Goal: Information Seeking & Learning: Learn about a topic

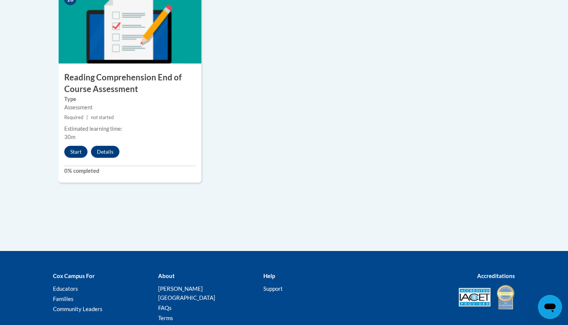
scroll to position [889, 0]
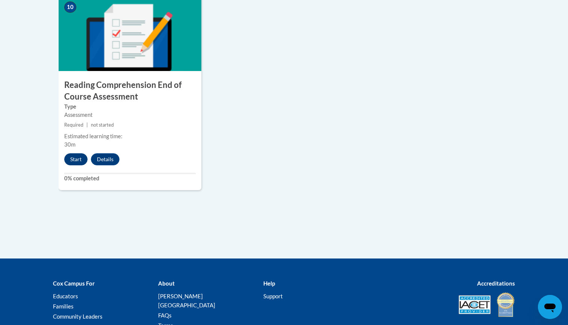
click at [77, 155] on button "Start" at bounding box center [75, 159] width 23 height 12
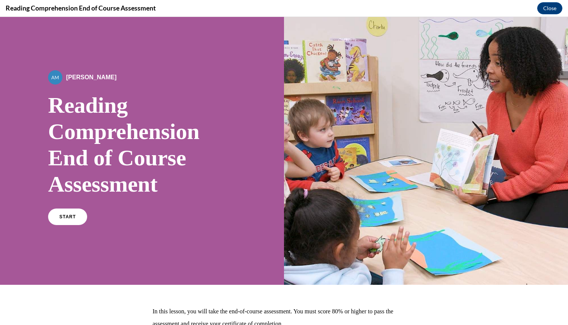
scroll to position [0, 0]
click at [68, 221] on link "START" at bounding box center [67, 216] width 41 height 17
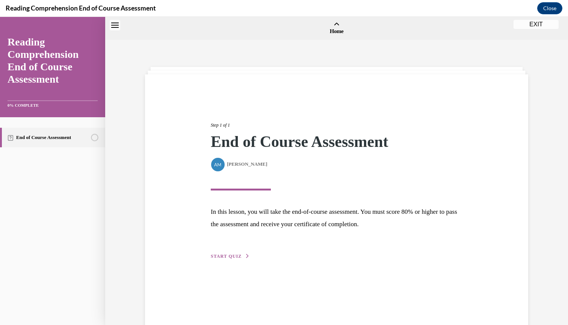
scroll to position [23, 0]
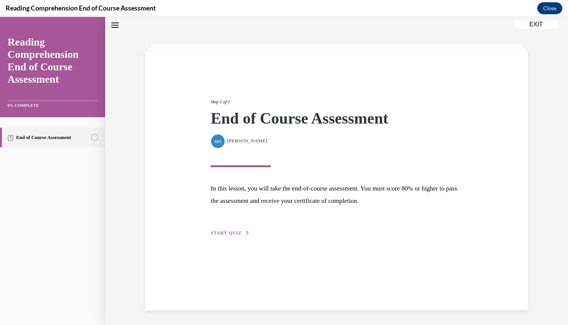
click at [222, 234] on span "START QUIZ" at bounding box center [226, 232] width 31 height 5
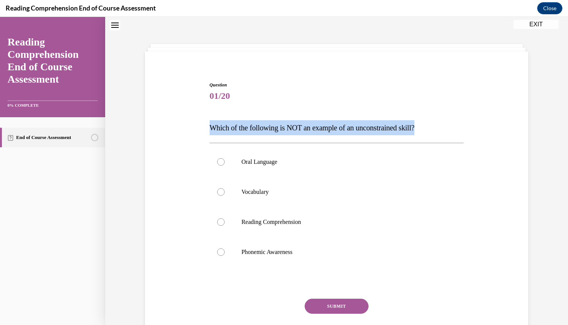
drag, startPoint x: 209, startPoint y: 127, endPoint x: 410, endPoint y: 133, distance: 201.3
click at [410, 133] on p "Which of the following is NOT an example of an unconstrained skill?" at bounding box center [336, 127] width 254 height 15
copy span "Which of the following is NOT an example of an unconstrained skill?"
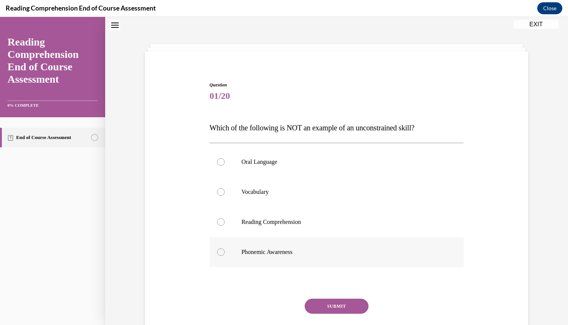
click at [217, 250] on label "Phonemic Awareness" at bounding box center [336, 252] width 254 height 30
click at [217, 250] on input "Phonemic Awareness" at bounding box center [221, 252] width 8 height 8
radio input "true"
click at [326, 301] on button "SUBMIT" at bounding box center [336, 305] width 64 height 15
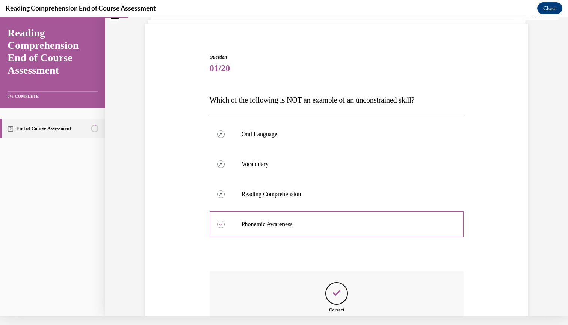
scroll to position [142, 0]
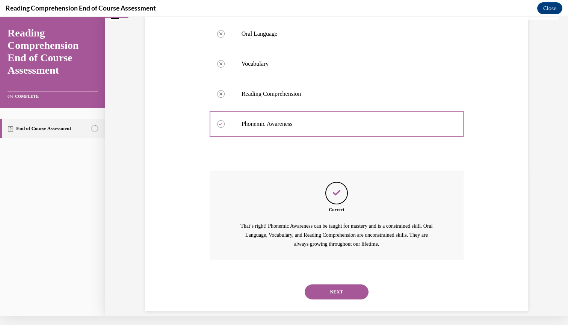
click at [337, 284] on button "NEXT" at bounding box center [336, 291] width 64 height 15
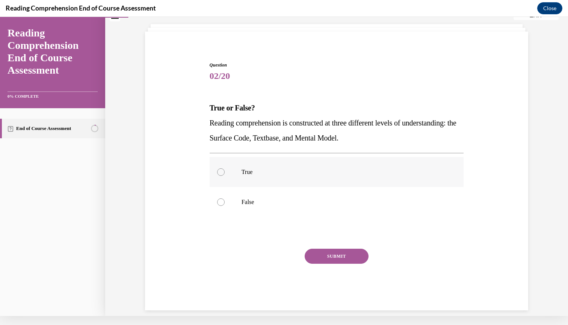
click at [220, 176] on label "True" at bounding box center [336, 172] width 254 height 30
click at [220, 176] on input "True" at bounding box center [221, 172] width 8 height 8
radio input "true"
click at [313, 256] on button "SUBMIT" at bounding box center [336, 255] width 64 height 15
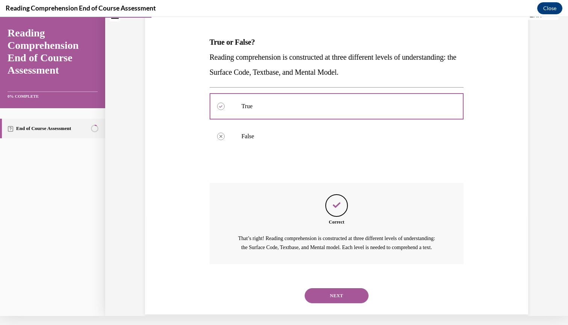
scroll to position [112, 0]
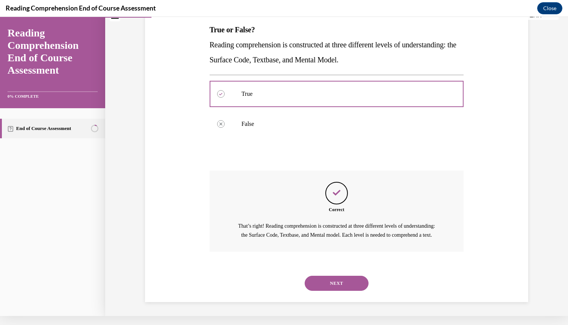
click at [325, 284] on button "NEXT" at bounding box center [336, 283] width 64 height 15
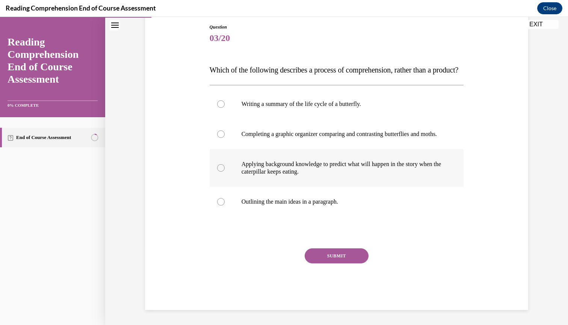
click at [255, 175] on p "Applying background knowledge to predict what will happen in the story when the…" at bounding box center [342, 167] width 203 height 15
click at [224, 172] on input "Applying background knowledge to predict what will happen in the story when the…" at bounding box center [221, 168] width 8 height 8
radio input "true"
click at [332, 263] on button "SUBMIT" at bounding box center [336, 255] width 64 height 15
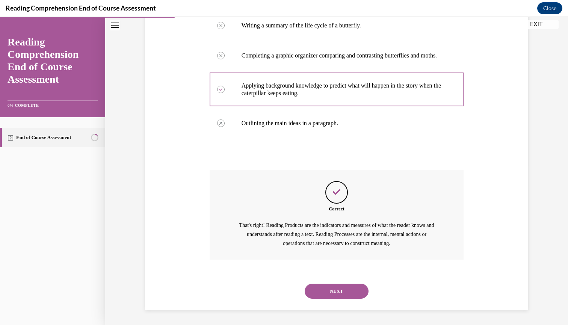
scroll to position [172, 0]
click at [331, 286] on button "NEXT" at bounding box center [336, 290] width 64 height 15
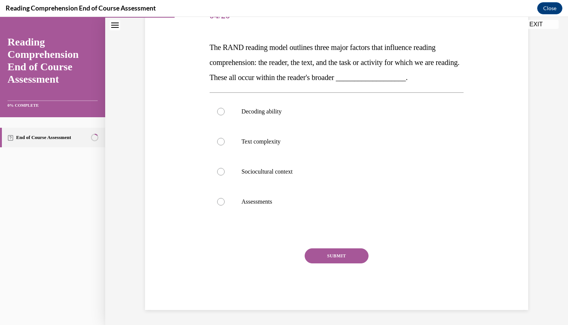
scroll to position [84, 0]
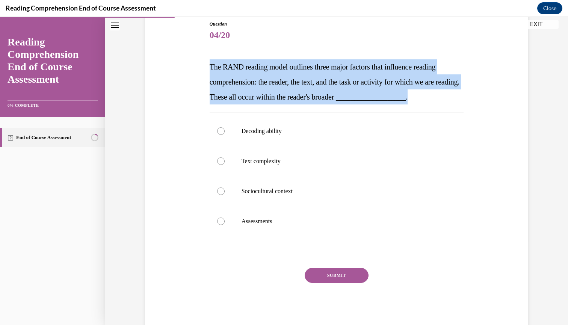
drag, startPoint x: 209, startPoint y: 66, endPoint x: 441, endPoint y: 101, distance: 233.8
click at [441, 101] on p "The RAND reading model outlines three major factors that influence reading comp…" at bounding box center [336, 81] width 254 height 45
copy span "The RAND reading model outlines three major factors that influence reading comp…"
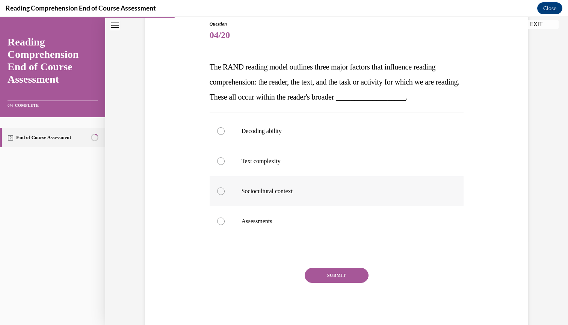
click at [221, 189] on div at bounding box center [221, 191] width 8 height 8
click at [221, 189] on input "Sociocultural context" at bounding box center [221, 191] width 8 height 8
radio input "true"
click at [325, 275] on button "SUBMIT" at bounding box center [336, 275] width 64 height 15
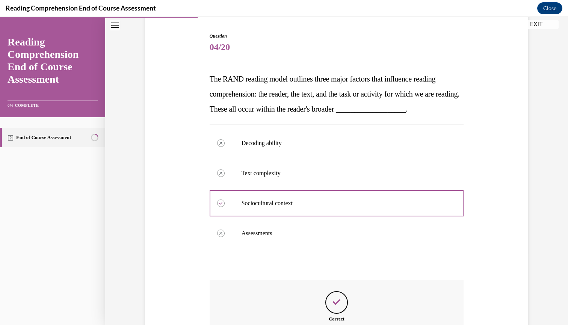
scroll to position [163, 0]
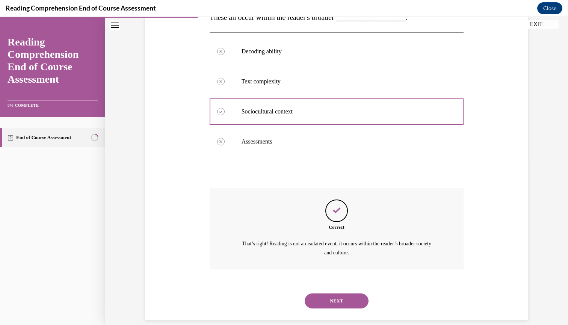
click at [323, 293] on button "NEXT" at bounding box center [336, 300] width 64 height 15
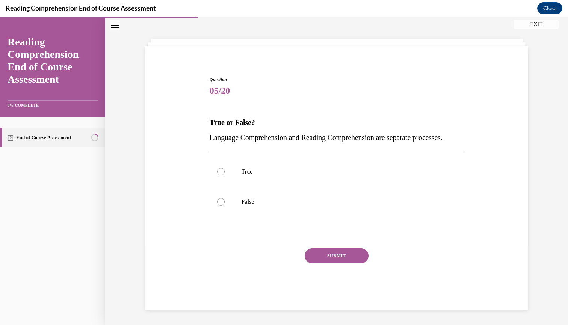
scroll to position [34, 0]
click at [220, 205] on div at bounding box center [221, 202] width 8 height 8
click at [220, 205] on input "False" at bounding box center [221, 202] width 8 height 8
radio input "true"
click at [325, 262] on button "SUBMIT" at bounding box center [336, 255] width 64 height 15
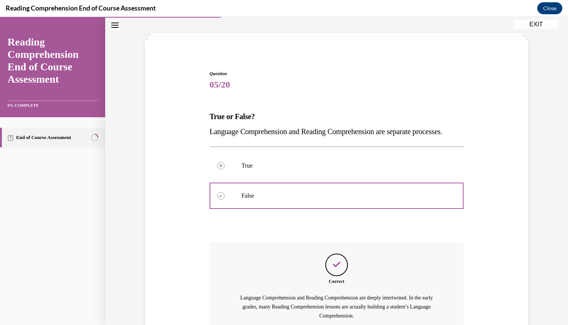
scroll to position [112, 0]
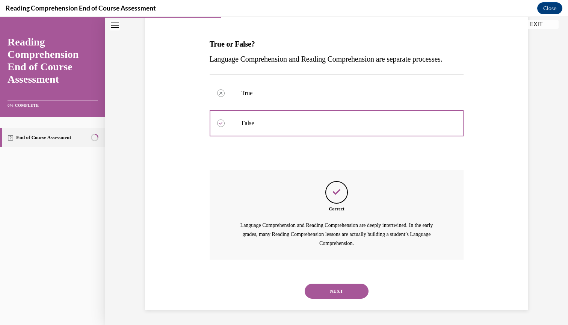
click at [336, 291] on button "NEXT" at bounding box center [336, 290] width 64 height 15
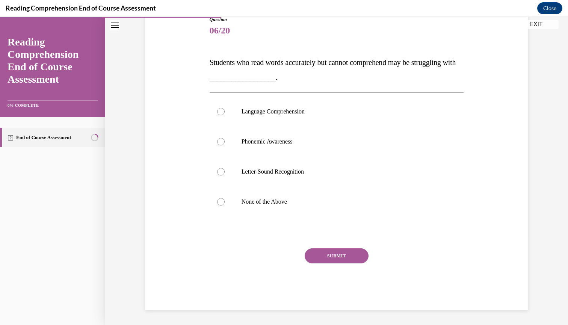
scroll to position [79, 0]
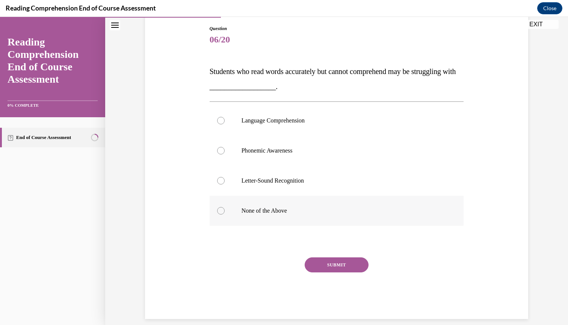
click at [221, 198] on label "None of the Above" at bounding box center [336, 211] width 254 height 30
click at [221, 207] on input "None of the Above" at bounding box center [221, 211] width 8 height 8
radio input "true"
click at [224, 201] on label "None of the Above" at bounding box center [336, 211] width 254 height 30
click at [224, 207] on input "None of the Above" at bounding box center [221, 211] width 8 height 8
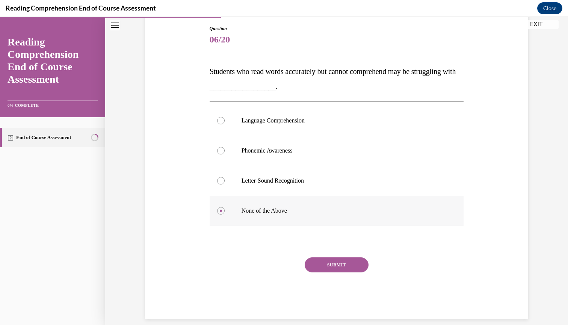
click at [221, 199] on label "None of the Above" at bounding box center [336, 211] width 254 height 30
click at [221, 207] on input "None of the Above" at bounding box center [221, 211] width 8 height 8
click at [220, 199] on label "None of the Above" at bounding box center [336, 211] width 254 height 30
click at [220, 207] on input "None of the Above" at bounding box center [221, 211] width 8 height 8
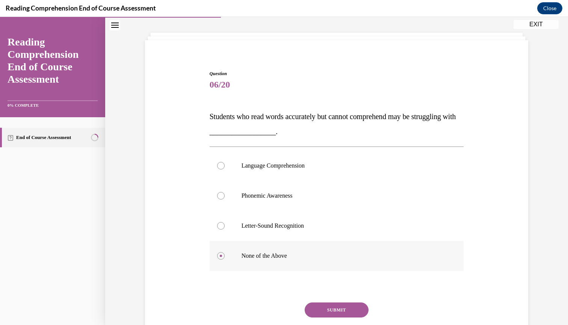
scroll to position [33, 0]
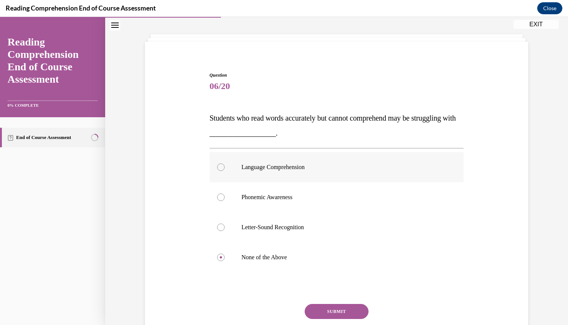
click at [218, 167] on div at bounding box center [221, 167] width 8 height 8
click at [218, 167] on input "Language Comprehension" at bounding box center [221, 167] width 8 height 8
radio input "true"
click at [324, 313] on button "SUBMIT" at bounding box center [336, 311] width 64 height 15
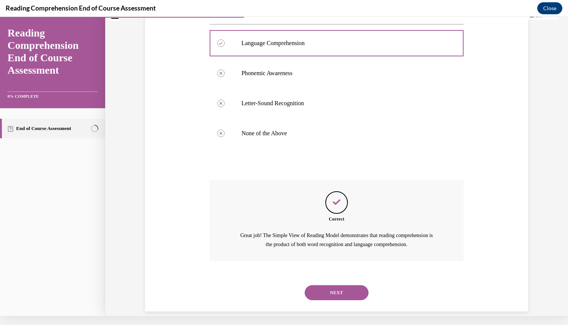
scroll to position [148, 0]
click at [330, 284] on button "NEXT" at bounding box center [336, 291] width 64 height 15
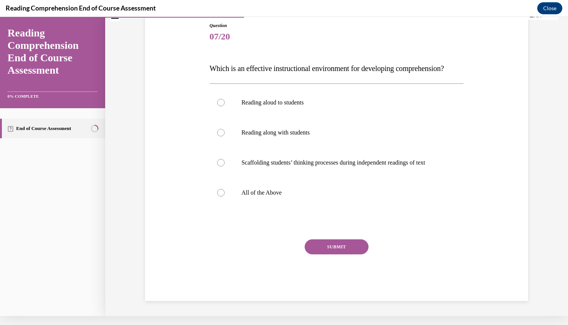
scroll to position [5, 0]
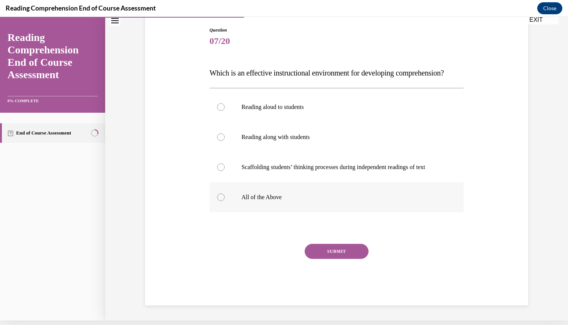
click at [221, 201] on div at bounding box center [221, 197] width 8 height 8
click at [221, 201] on input "All of the Above" at bounding box center [221, 197] width 8 height 8
radio input "true"
click at [323, 259] on button "SUBMIT" at bounding box center [336, 251] width 64 height 15
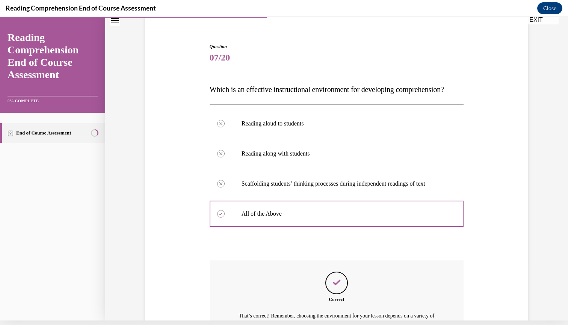
scroll to position [148, 0]
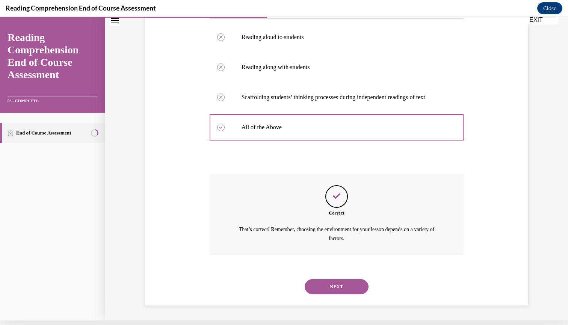
click at [328, 283] on button "NEXT" at bounding box center [336, 286] width 64 height 15
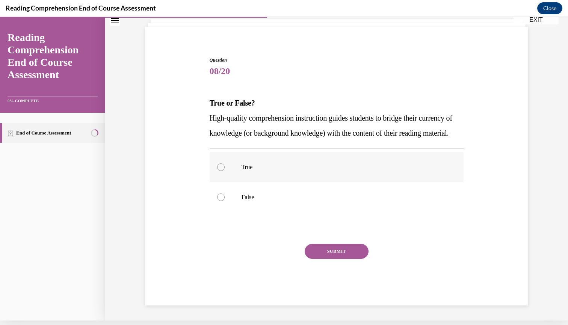
click at [223, 171] on div at bounding box center [221, 167] width 8 height 8
click at [223, 171] on input "True" at bounding box center [221, 167] width 8 height 8
radio input "true"
click at [321, 259] on button "SUBMIT" at bounding box center [336, 251] width 64 height 15
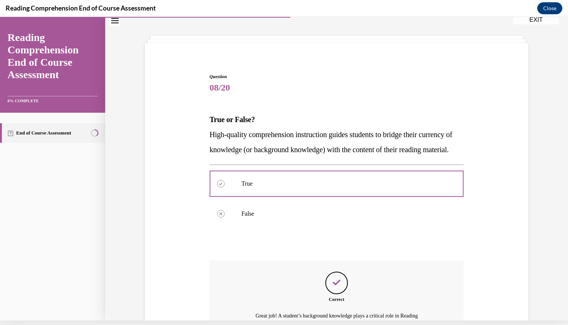
scroll to position [127, 0]
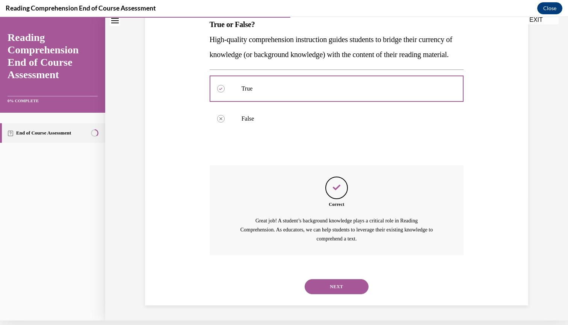
click at [327, 283] on button "NEXT" at bounding box center [336, 286] width 64 height 15
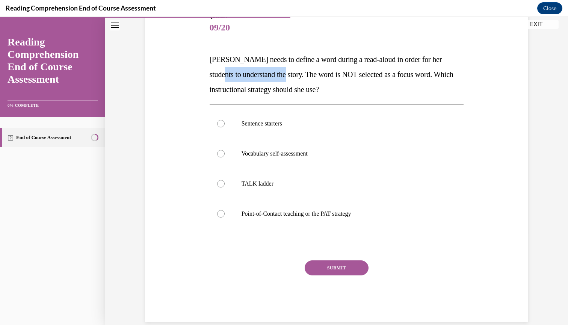
drag, startPoint x: 208, startPoint y: 66, endPoint x: 269, endPoint y: 74, distance: 61.4
click at [276, 76] on div "Question 09/20 Mrs. Ivie needs to define a word during a read-aloud in order fo…" at bounding box center [337, 162] width 258 height 320
drag, startPoint x: 222, startPoint y: 69, endPoint x: 217, endPoint y: 67, distance: 5.5
click at [222, 68] on p "Mrs. Ivie needs to define a word during a read-aloud in order for her students …" at bounding box center [336, 74] width 254 height 45
drag, startPoint x: 209, startPoint y: 65, endPoint x: 254, endPoint y: 71, distance: 45.8
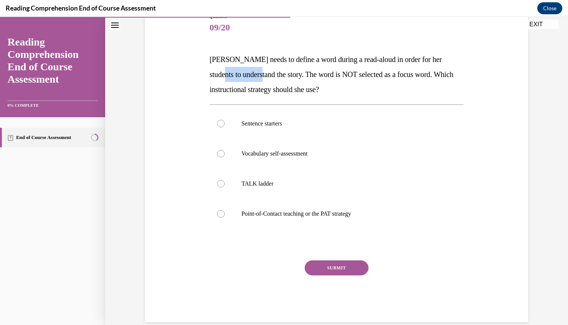
click at [254, 71] on div "Question 09/20 Mrs. Ivie needs to define a word during a read-aloud in order fo…" at bounding box center [337, 162] width 258 height 320
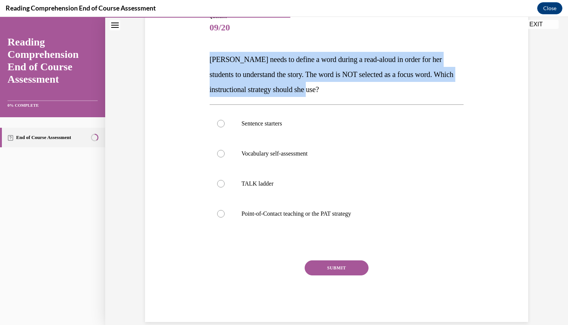
drag, startPoint x: 206, startPoint y: 60, endPoint x: 337, endPoint y: 93, distance: 135.0
click at [337, 92] on div "Question 09/20 Mrs. Ivie needs to define a word during a read-aloud in order fo…" at bounding box center [336, 156] width 387 height 331
copy span "Mrs. Ivie needs to define a word during a read-aloud in order for her students …"
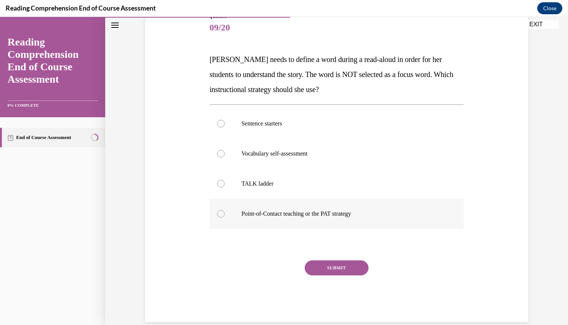
click at [220, 216] on div at bounding box center [221, 214] width 8 height 8
click at [220, 216] on input "Point-of-Contact teaching or the PAT strategy" at bounding box center [221, 214] width 8 height 8
radio input "true"
click at [321, 266] on button "SUBMIT" at bounding box center [336, 267] width 64 height 15
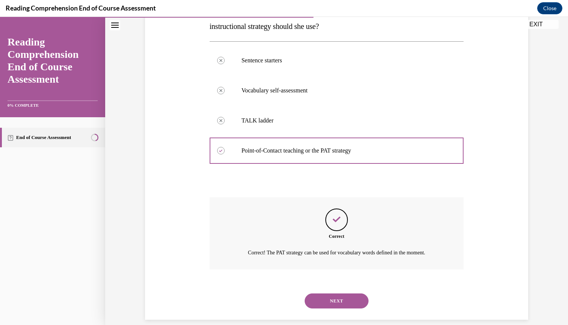
scroll to position [155, 0]
click at [332, 293] on button "NEXT" at bounding box center [336, 300] width 64 height 15
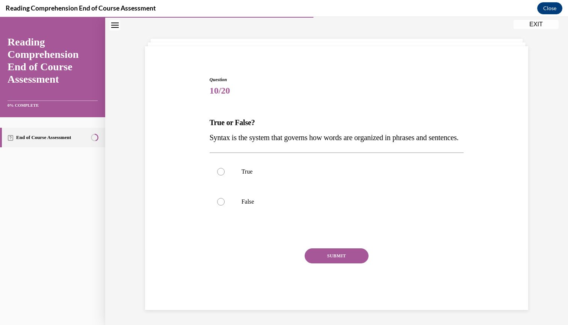
scroll to position [26, 0]
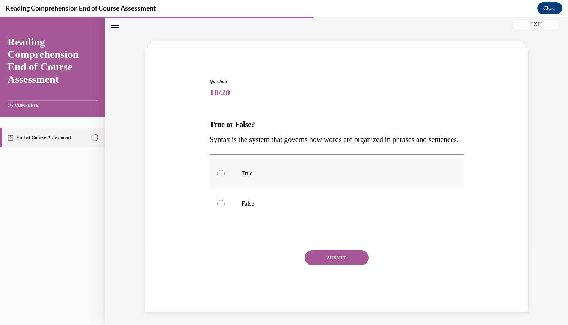
click at [221, 177] on div at bounding box center [221, 174] width 8 height 8
click at [221, 177] on input "True" at bounding box center [221, 174] width 8 height 8
radio input "true"
click at [323, 265] on button "SUBMIT" at bounding box center [336, 257] width 64 height 15
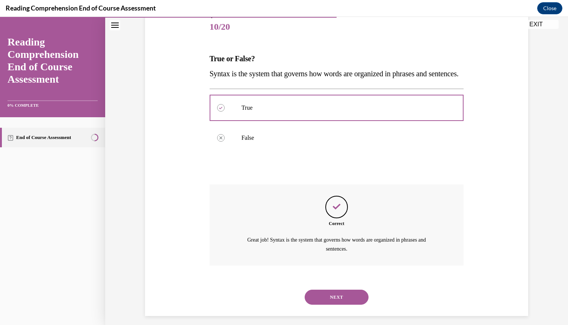
scroll to position [103, 0]
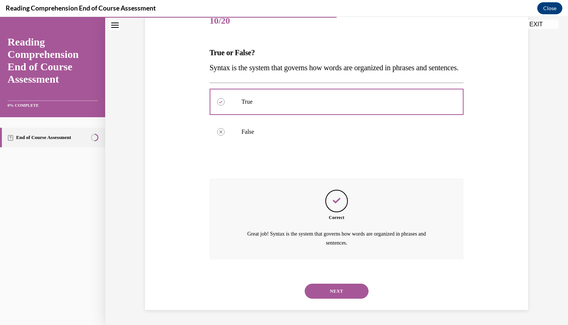
click at [341, 292] on button "NEXT" at bounding box center [336, 290] width 64 height 15
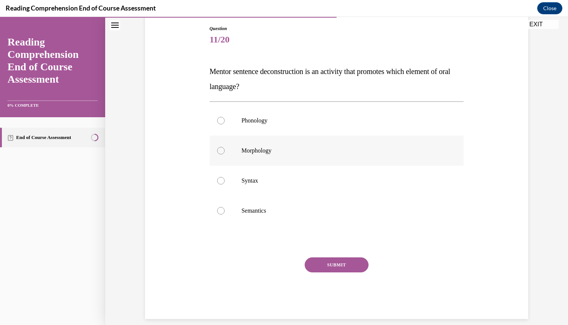
click at [219, 159] on label "Morphology" at bounding box center [336, 151] width 254 height 30
click at [219, 154] on input "Morphology" at bounding box center [221, 151] width 8 height 8
radio input "true"
click at [219, 157] on label "Morphology" at bounding box center [336, 151] width 254 height 30
click at [219, 154] on input "Morphology" at bounding box center [221, 151] width 8 height 8
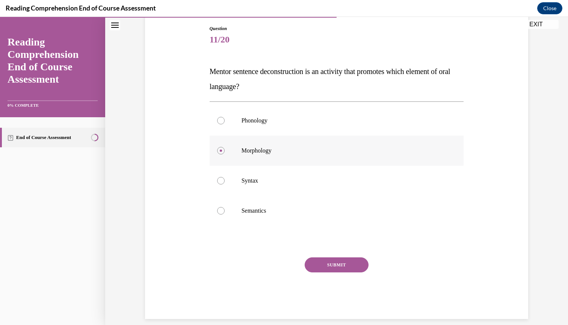
click at [222, 156] on label "Morphology" at bounding box center [336, 151] width 254 height 30
click at [222, 154] on input "Morphology" at bounding box center [221, 151] width 8 height 8
click at [204, 158] on div "Question 11/20 Mentor sentence deconstruction is an activity that promotes whic…" at bounding box center [336, 161] width 387 height 316
click at [217, 156] on label "Morphology" at bounding box center [336, 151] width 254 height 30
click at [217, 154] on input "Morphology" at bounding box center [221, 151] width 8 height 8
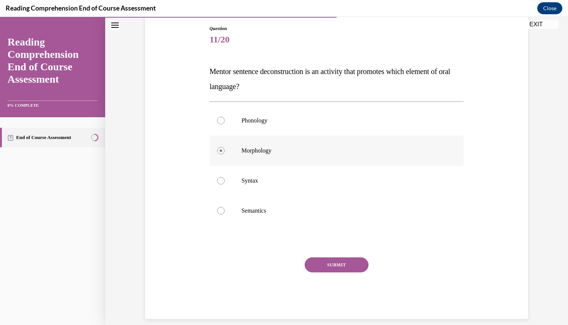
click at [219, 155] on label "Morphology" at bounding box center [336, 151] width 254 height 30
click at [219, 154] on input "Morphology" at bounding box center [221, 151] width 8 height 8
click at [238, 224] on label "Semantics" at bounding box center [336, 211] width 254 height 30
click at [224, 214] on input "Semantics" at bounding box center [221, 211] width 8 height 8
radio input "true"
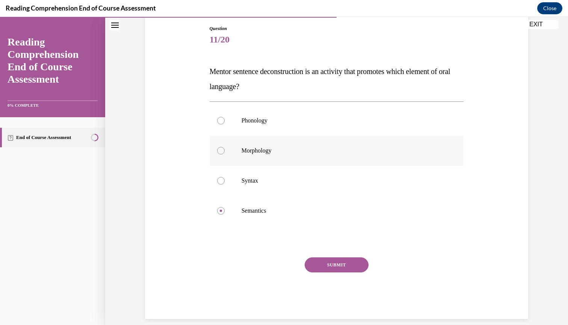
click at [223, 155] on label "Morphology" at bounding box center [336, 151] width 254 height 30
click at [223, 154] on input "Morphology" at bounding box center [221, 151] width 8 height 8
radio input "true"
click at [239, 157] on label "Morphology" at bounding box center [336, 151] width 254 height 30
click at [224, 154] on input "Morphology" at bounding box center [221, 151] width 8 height 8
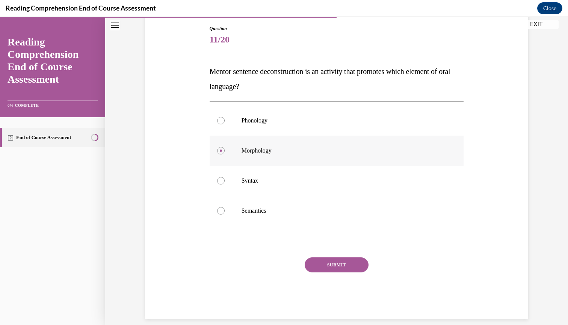
click at [246, 158] on label "Morphology" at bounding box center [336, 151] width 254 height 30
click at [224, 154] on input "Morphology" at bounding box center [221, 151] width 8 height 8
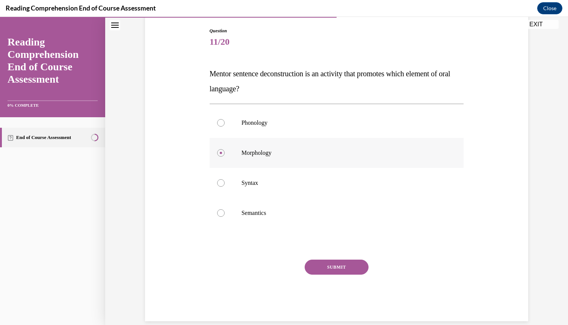
click at [246, 160] on label "Morphology" at bounding box center [336, 153] width 254 height 30
click at [224, 157] on input "Morphology" at bounding box center [221, 153] width 8 height 8
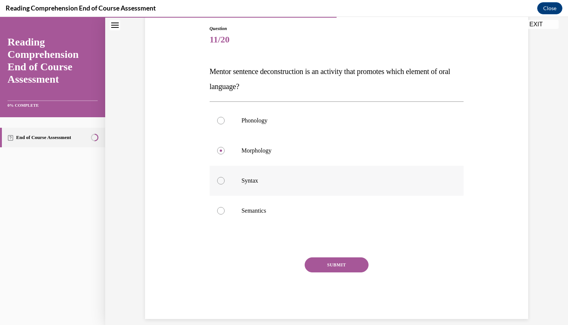
click at [232, 182] on label "Syntax" at bounding box center [336, 181] width 254 height 30
click at [224, 182] on input "Syntax" at bounding box center [221, 181] width 8 height 8
radio input "true"
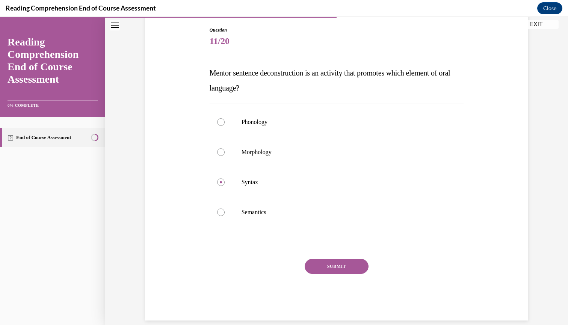
click at [330, 268] on button "SUBMIT" at bounding box center [336, 266] width 64 height 15
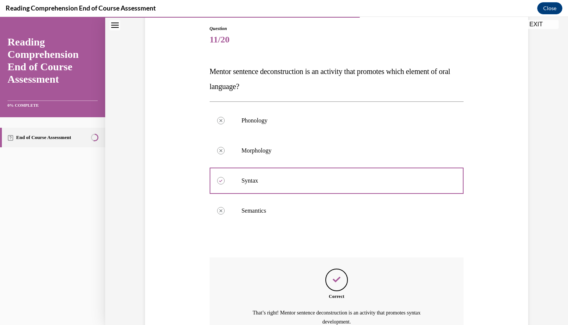
scroll to position [148, 0]
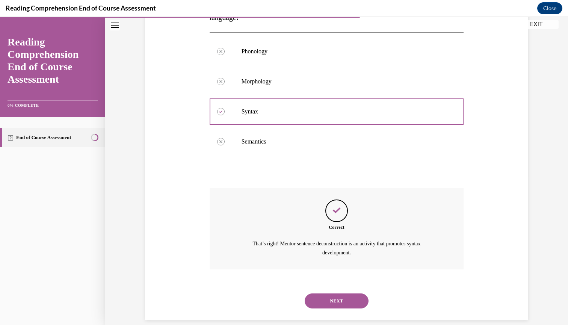
click at [334, 293] on button "NEXT" at bounding box center [336, 300] width 64 height 15
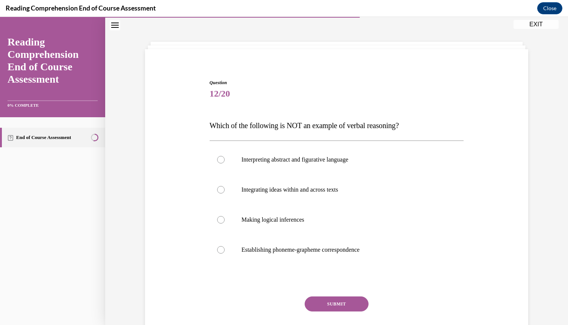
scroll to position [26, 0]
click at [224, 248] on div at bounding box center [221, 249] width 8 height 8
click at [224, 248] on input "Establishing phoneme-grapheme correspondence" at bounding box center [221, 249] width 8 height 8
radio input "true"
click at [325, 301] on button "SUBMIT" at bounding box center [336, 303] width 64 height 15
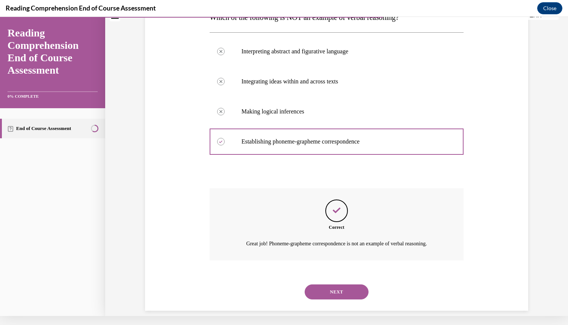
scroll to position [125, 0]
click at [327, 284] on button "NEXT" at bounding box center [336, 291] width 64 height 15
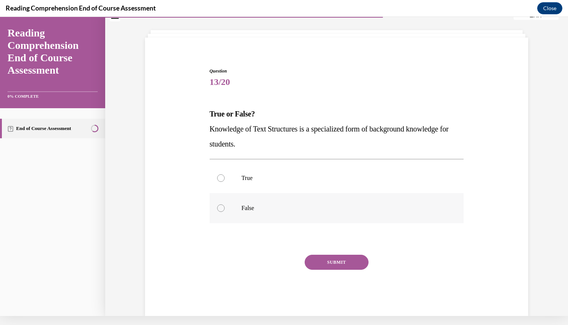
click at [218, 210] on div at bounding box center [221, 208] width 8 height 8
click at [218, 210] on input "False" at bounding box center [221, 208] width 8 height 8
radio input "true"
click at [318, 266] on button "SUBMIT" at bounding box center [336, 261] width 64 height 15
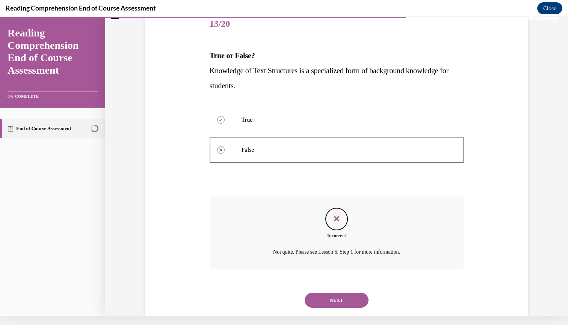
scroll to position [95, 0]
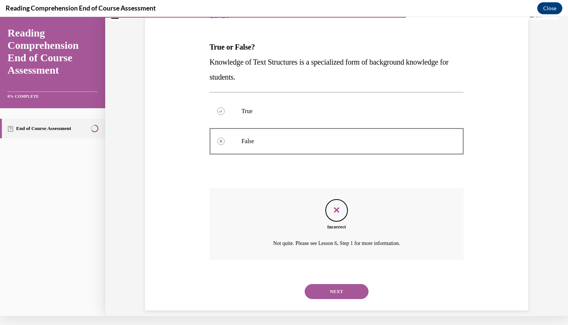
click at [325, 284] on button "NEXT" at bounding box center [336, 291] width 64 height 15
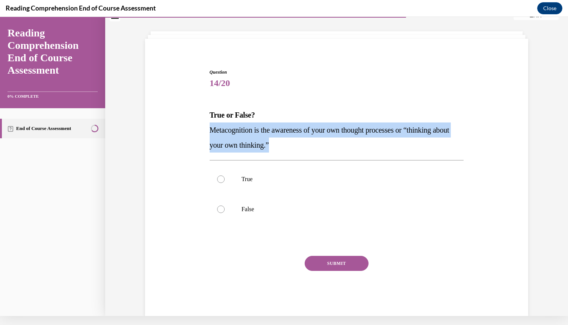
drag, startPoint x: 209, startPoint y: 129, endPoint x: 292, endPoint y: 143, distance: 83.7
click at [292, 143] on p "Metacognition is the awareness of your own thought processes or “thinking about…" at bounding box center [336, 137] width 254 height 30
copy span "Metacognition is the awareness of your own thought processes or “thinking about…"
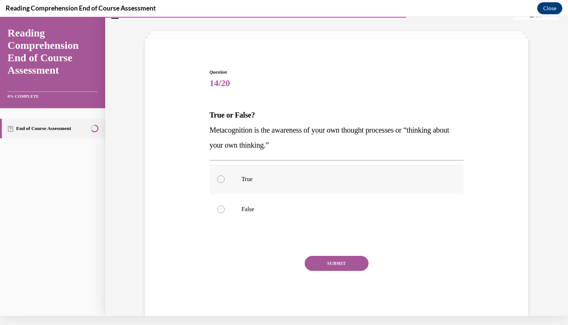
click at [222, 176] on div at bounding box center [221, 179] width 8 height 8
click at [222, 176] on input "True" at bounding box center [221, 179] width 8 height 8
radio input "true"
click at [331, 266] on button "SUBMIT" at bounding box center [336, 263] width 64 height 15
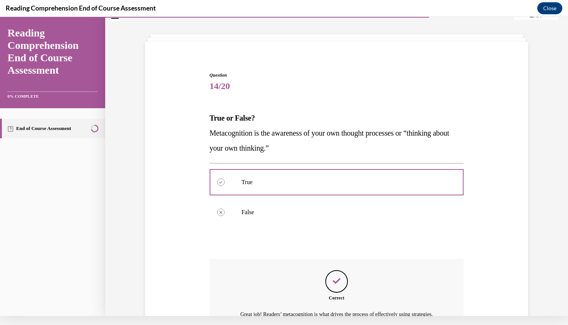
scroll to position [103, 0]
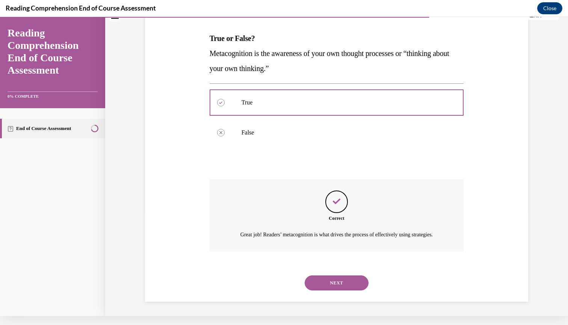
click at [332, 280] on button "NEXT" at bounding box center [336, 282] width 64 height 15
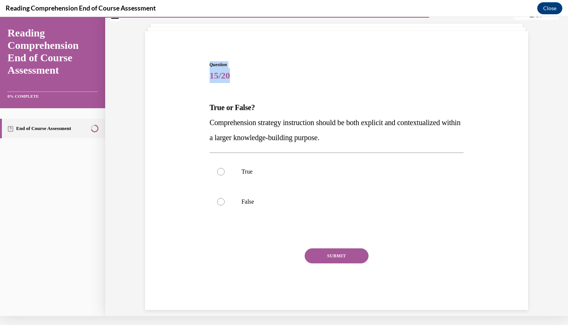
drag, startPoint x: 208, startPoint y: 53, endPoint x: 279, endPoint y: 65, distance: 72.0
click at [289, 68] on div "Question 15/20 True or False? Comprehension strategy instruction should be both…" at bounding box center [337, 180] width 258 height 260
drag, startPoint x: 206, startPoint y: 51, endPoint x: 218, endPoint y: 53, distance: 12.5
click at [222, 52] on div "Question 15/20 True or False? Comprehension strategy instruction should be both…" at bounding box center [336, 174] width 387 height 271
drag, startPoint x: 208, startPoint y: 53, endPoint x: 236, endPoint y: 54, distance: 27.8
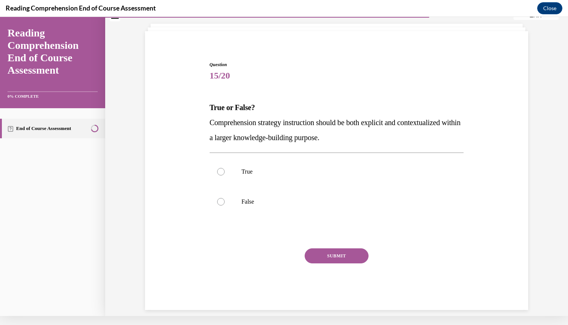
click at [236, 54] on div "Question 15/20 True or False? Comprehension strategy instruction should be both…" at bounding box center [337, 180] width 258 height 260
drag, startPoint x: 350, startPoint y: 69, endPoint x: 291, endPoint y: 66, distance: 59.4
click at [300, 68] on span "15/20" at bounding box center [336, 75] width 254 height 15
drag, startPoint x: 268, startPoint y: 53, endPoint x: 291, endPoint y: 59, distance: 22.9
click at [291, 59] on div "Question 15/20 True or False? Comprehension strategy instruction should be both…" at bounding box center [337, 180] width 258 height 260
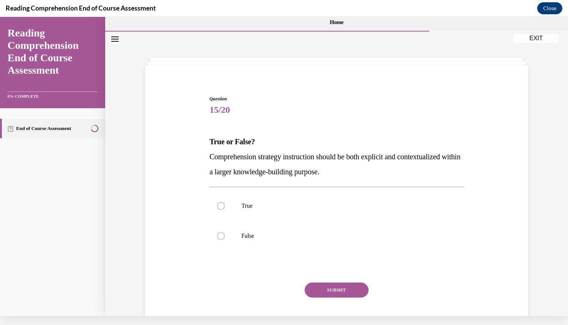
scroll to position [0, 0]
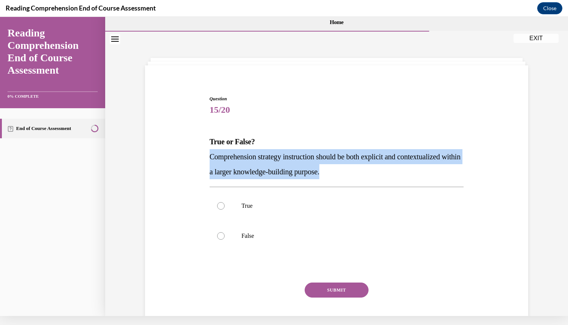
drag, startPoint x: 209, startPoint y: 157, endPoint x: 356, endPoint y: 176, distance: 147.6
click at [356, 176] on p "Comprehension strategy instruction should be both explicit and contextualized w…" at bounding box center [336, 164] width 254 height 30
copy span "Comprehension strategy instruction should be both explicit and contextualized w…"
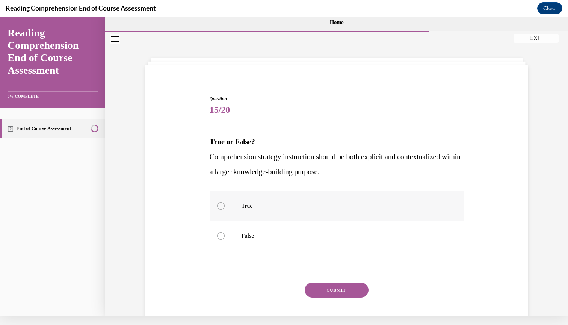
click at [224, 207] on div at bounding box center [221, 206] width 8 height 8
click at [224, 207] on input "True" at bounding box center [221, 206] width 8 height 8
radio input "true"
click at [327, 291] on button "SUBMIT" at bounding box center [336, 289] width 64 height 15
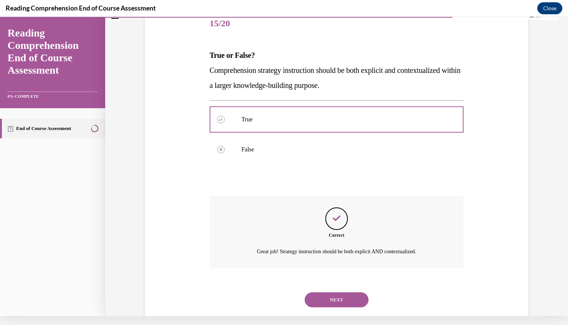
scroll to position [95, 0]
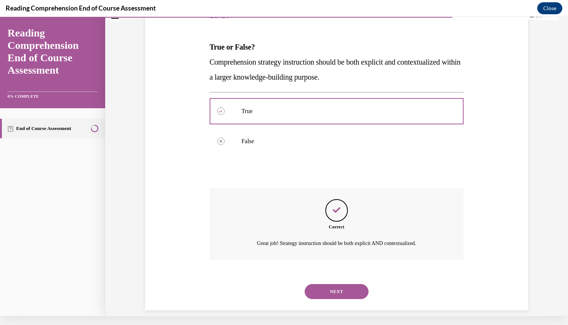
click at [309, 284] on button "NEXT" at bounding box center [336, 291] width 64 height 15
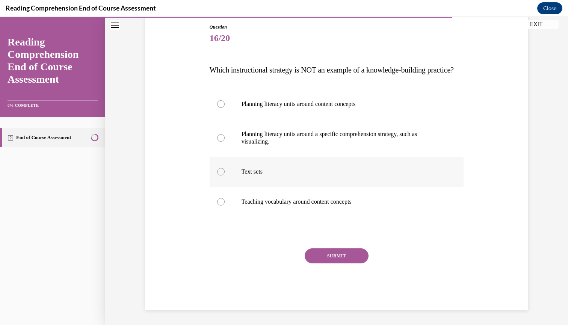
click at [218, 175] on div at bounding box center [221, 172] width 8 height 8
click at [218, 175] on input "Text sets" at bounding box center [221, 172] width 8 height 8
radio input "true"
click at [325, 263] on button "SUBMIT" at bounding box center [336, 255] width 64 height 15
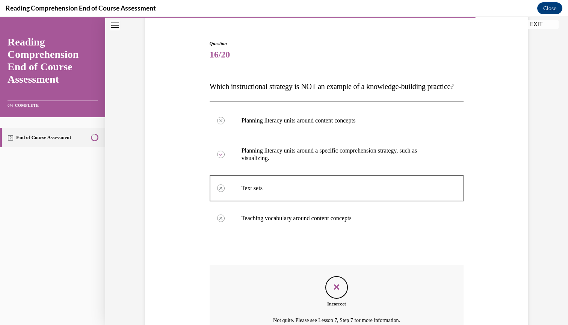
scroll to position [147, 0]
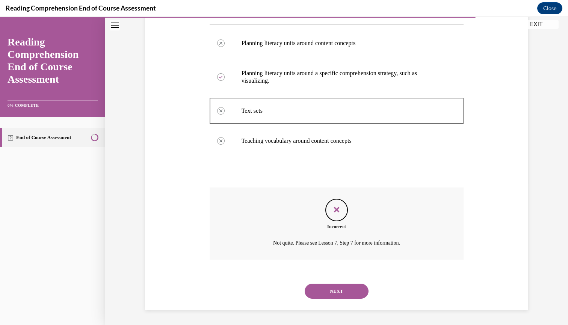
click at [332, 288] on button "NEXT" at bounding box center [336, 290] width 64 height 15
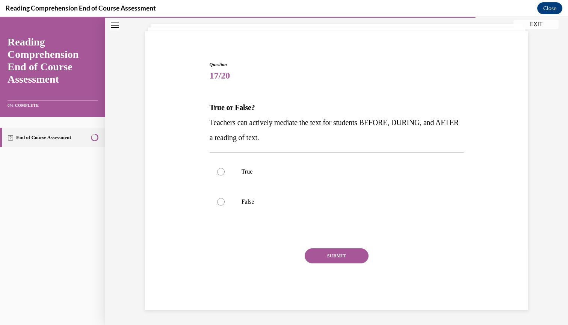
scroll to position [31, 0]
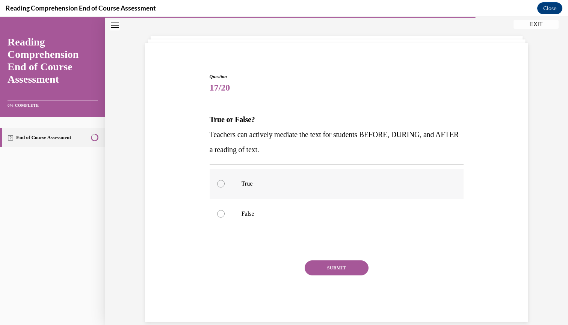
click at [219, 184] on div at bounding box center [221, 184] width 8 height 8
click at [219, 184] on input "True" at bounding box center [221, 184] width 8 height 8
radio input "true"
click at [321, 268] on button "SUBMIT" at bounding box center [336, 267] width 64 height 15
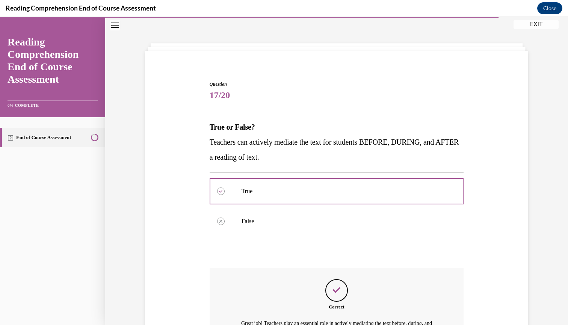
scroll to position [103, 0]
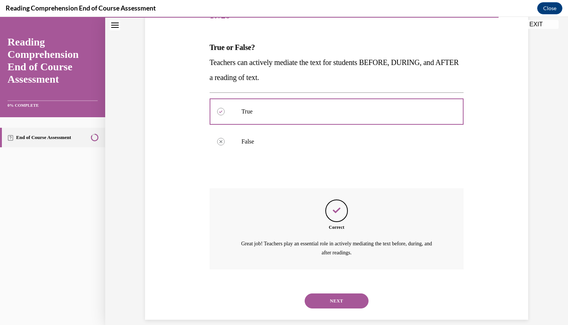
click at [328, 293] on button "NEXT" at bounding box center [336, 300] width 64 height 15
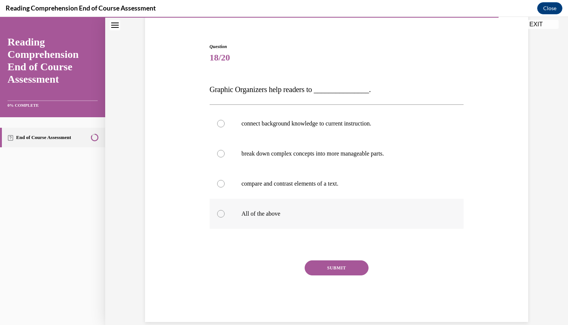
click at [221, 213] on div at bounding box center [221, 214] width 8 height 8
click at [221, 213] on input "All of the above" at bounding box center [221, 214] width 8 height 8
radio input "true"
click at [329, 269] on button "SUBMIT" at bounding box center [336, 267] width 64 height 15
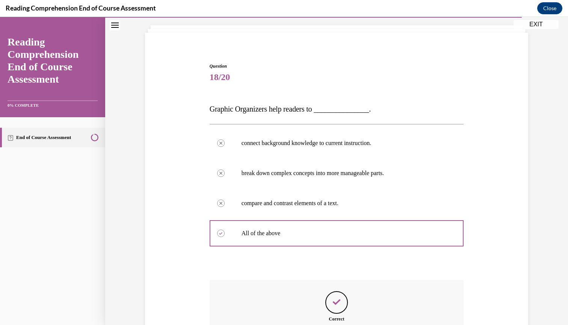
scroll to position [133, 0]
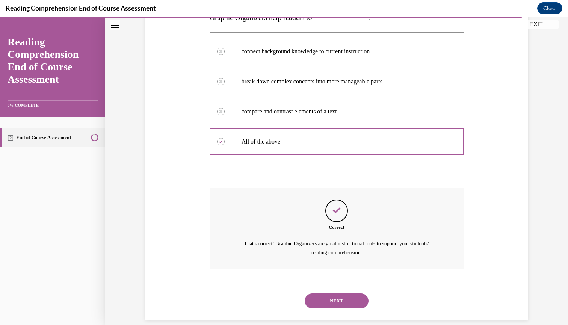
click at [336, 293] on button "NEXT" at bounding box center [336, 300] width 64 height 15
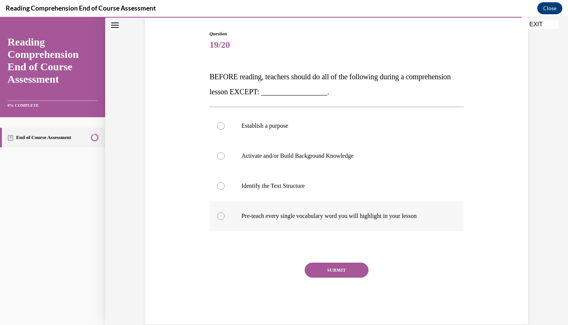
click at [221, 215] on div at bounding box center [221, 216] width 8 height 8
click at [221, 215] on input "Pre-teach every single vocabulary word you will highlight in your lesson" at bounding box center [221, 216] width 8 height 8
radio input "true"
click at [328, 272] on button "SUBMIT" at bounding box center [336, 269] width 64 height 15
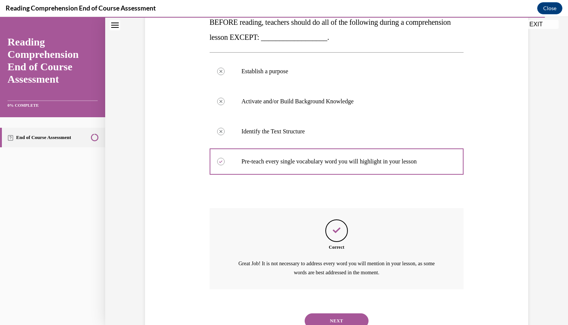
scroll to position [148, 0]
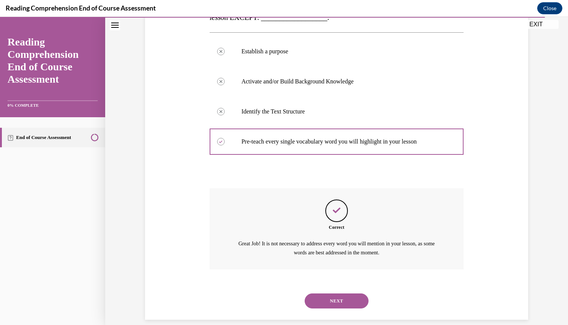
click at [333, 293] on button "NEXT" at bounding box center [336, 300] width 64 height 15
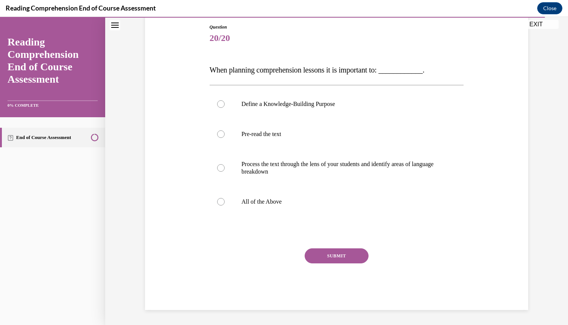
scroll to position [68, 0]
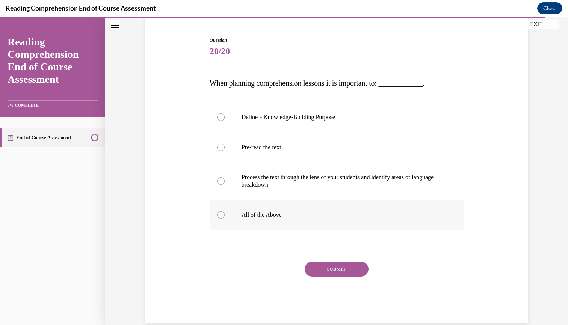
click at [222, 215] on div at bounding box center [221, 215] width 8 height 8
click at [222, 215] on input "All of the Above" at bounding box center [221, 215] width 8 height 8
radio input "true"
click at [347, 264] on button "SUBMIT" at bounding box center [336, 268] width 64 height 15
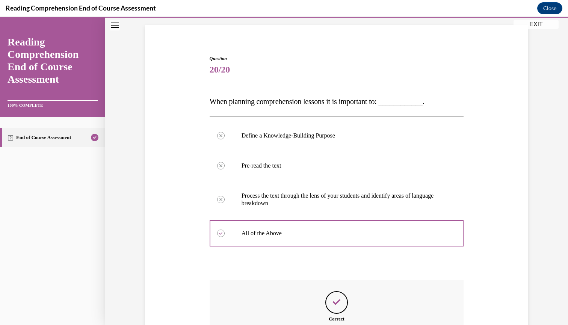
scroll to position [141, 0]
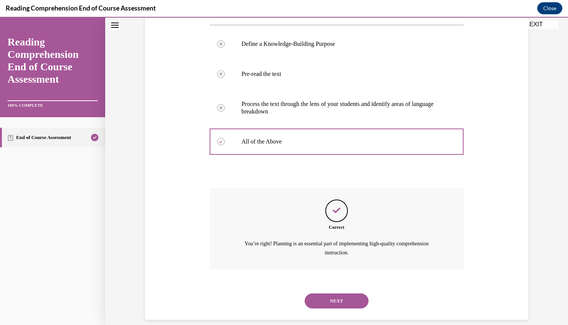
click at [350, 293] on button "NEXT" at bounding box center [336, 300] width 64 height 15
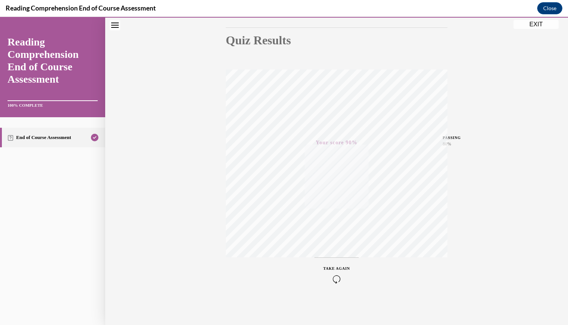
click at [532, 23] on button "EXIT" at bounding box center [535, 24] width 45 height 9
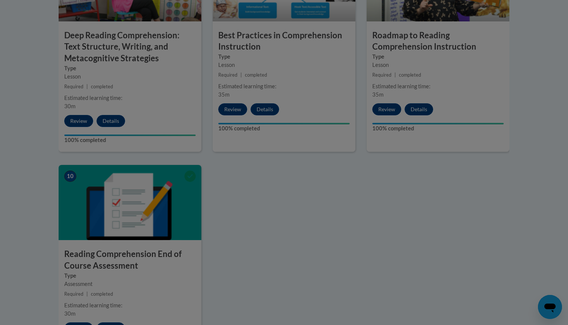
scroll to position [688, 0]
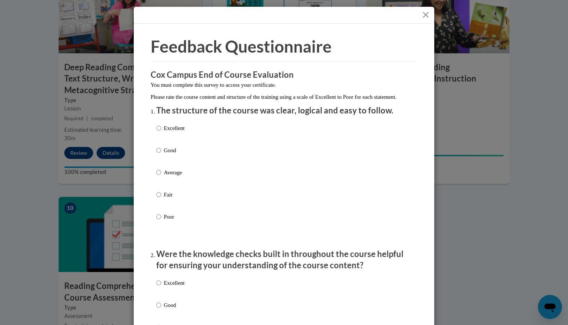
click at [160, 154] on input "Good" at bounding box center [158, 150] width 5 height 8
radio input "true"
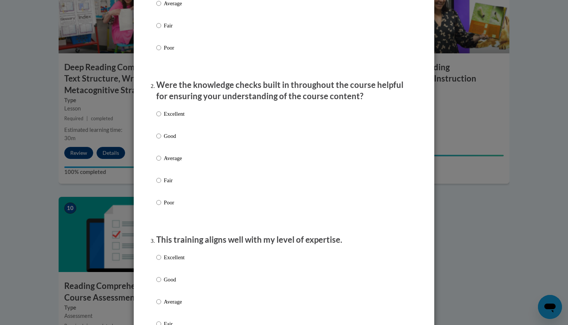
scroll to position [217, 0]
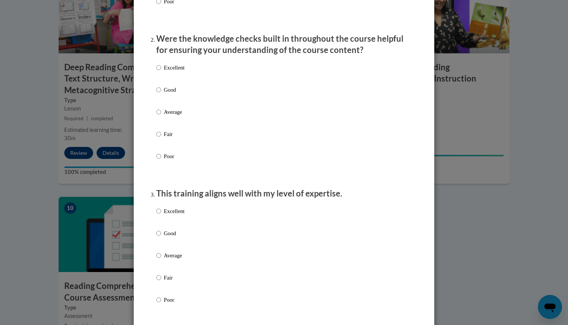
click at [160, 114] on div "Excellent Good Average Fair Poor" at bounding box center [170, 118] width 28 height 116
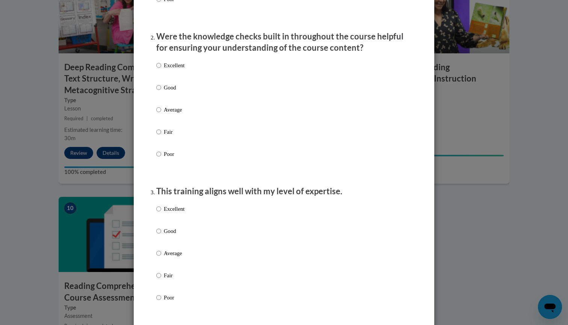
click at [157, 114] on input "Average" at bounding box center [158, 109] width 5 height 8
radio input "true"
click at [161, 257] on label "Average" at bounding box center [170, 259] width 28 height 20
click at [161, 257] on input "Average" at bounding box center [158, 253] width 5 height 8
radio input "true"
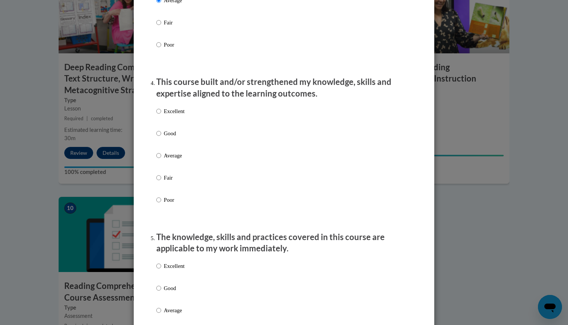
scroll to position [471, 0]
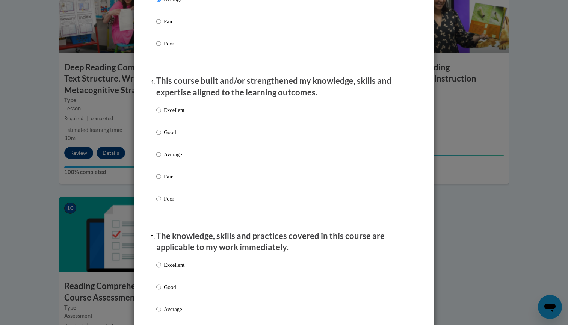
click at [158, 157] on input "Average" at bounding box center [158, 154] width 5 height 8
radio input "true"
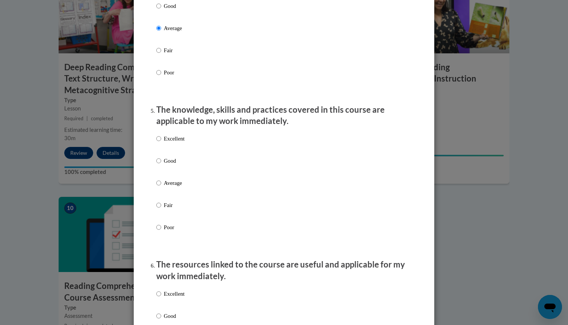
scroll to position [598, 0]
click at [159, 162] on input "Good" at bounding box center [158, 159] width 5 height 8
radio input "true"
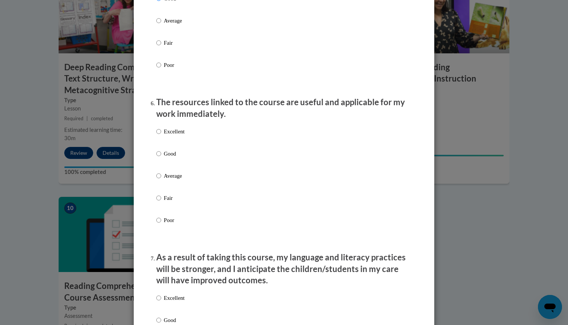
scroll to position [761, 0]
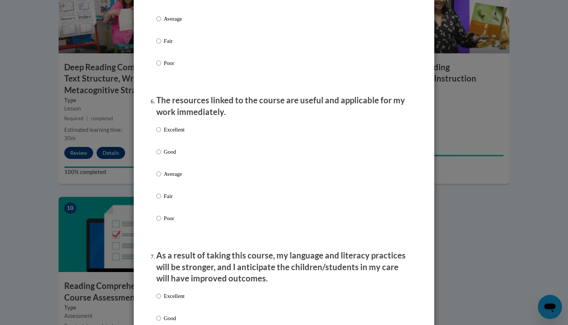
click at [162, 175] on label "Average" at bounding box center [170, 180] width 28 height 20
click at [161, 175] on input "Average" at bounding box center [158, 174] width 5 height 8
radio input "true"
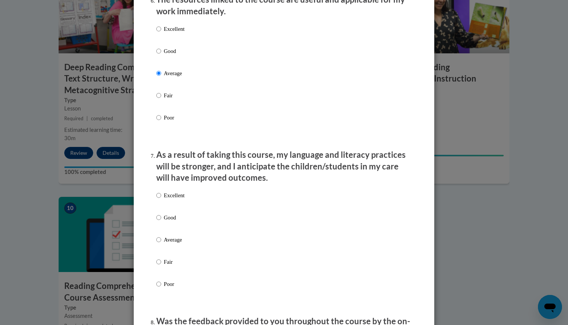
scroll to position [863, 0]
click at [161, 240] on label "Average" at bounding box center [170, 245] width 28 height 20
click at [161, 240] on input "Average" at bounding box center [158, 239] width 5 height 8
radio input "true"
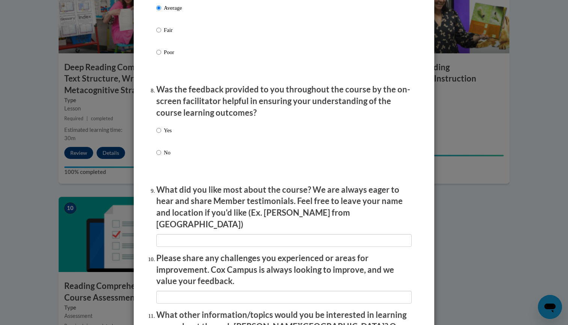
scroll to position [1094, 0]
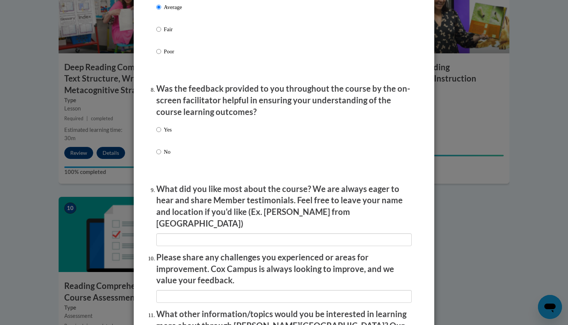
click at [159, 127] on input "Yes" at bounding box center [158, 129] width 5 height 8
radio input "true"
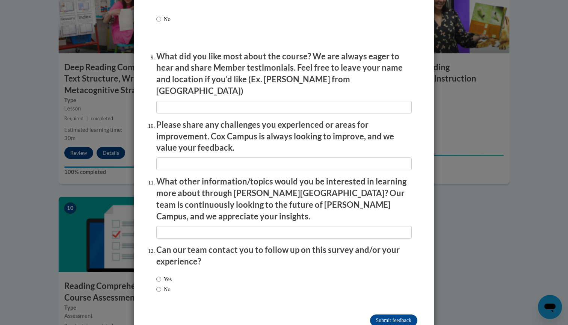
scroll to position [1226, 0]
click at [157, 285] on input "No" at bounding box center [158, 289] width 5 height 8
radio input "true"
click at [384, 315] on input "Submit feedback" at bounding box center [393, 321] width 47 height 12
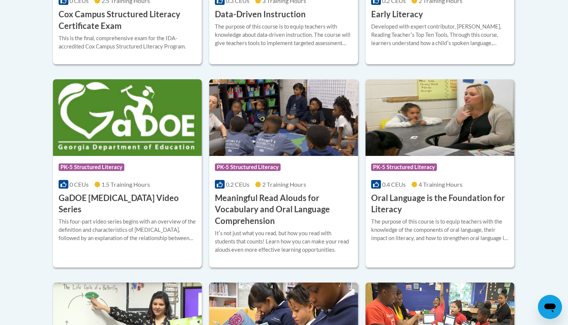
scroll to position [450, 0]
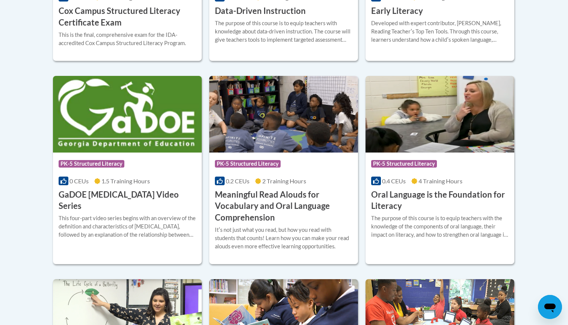
click at [239, 192] on h3 "Meaningful Read Alouds for Vocabulary and Oral Language Comprehension" at bounding box center [283, 206] width 137 height 35
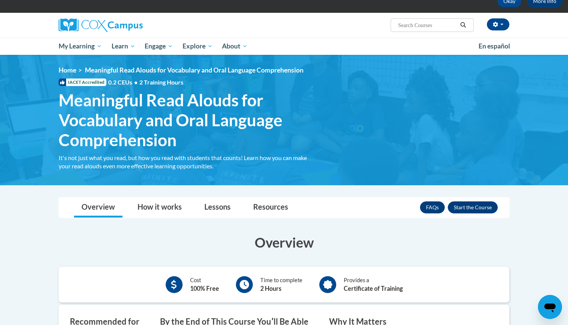
scroll to position [51, 0]
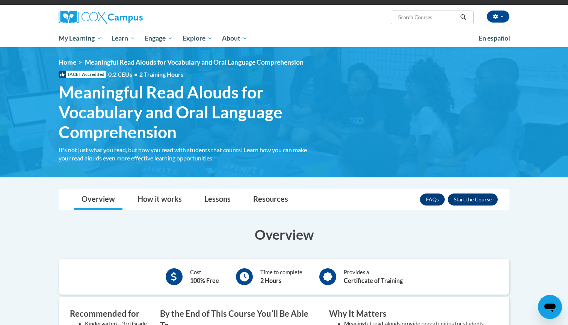
click at [471, 197] on button "Enroll" at bounding box center [472, 199] width 50 height 12
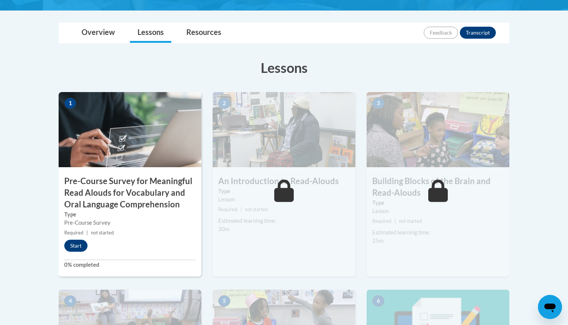
scroll to position [182, 0]
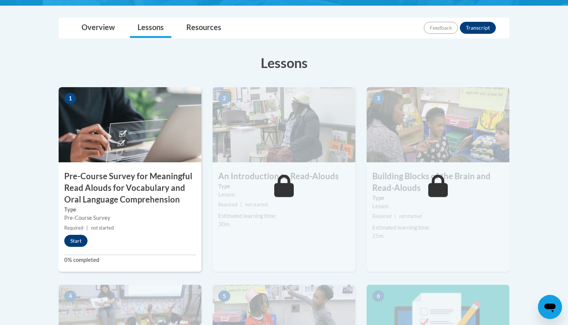
click at [68, 240] on button "Start" at bounding box center [75, 241] width 23 height 12
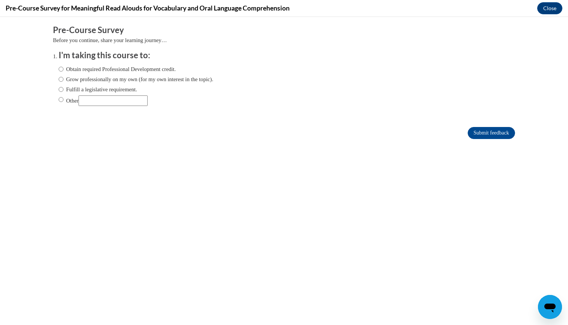
scroll to position [0, 0]
click at [62, 87] on input "Fulfill a legislative requirement." at bounding box center [61, 89] width 5 height 8
radio input "true"
click at [475, 130] on input "Submit feedback" at bounding box center [490, 133] width 47 height 12
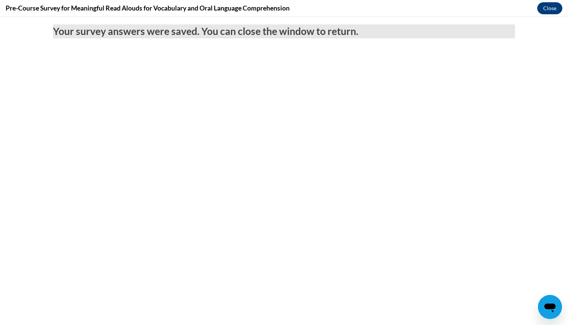
click at [554, 9] on button "Close" at bounding box center [549, 8] width 25 height 12
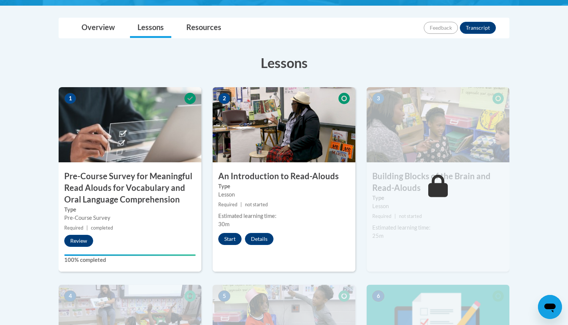
click at [226, 235] on button "Start" at bounding box center [229, 239] width 23 height 12
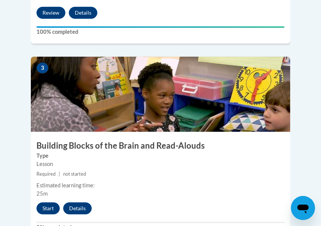
scroll to position [661, 0]
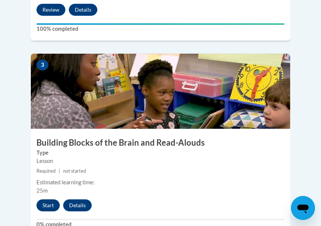
click at [57, 199] on button "Start" at bounding box center [47, 205] width 23 height 12
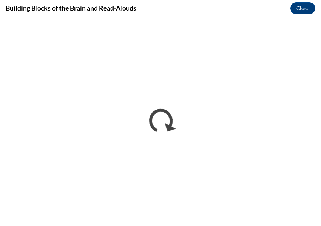
scroll to position [0, 0]
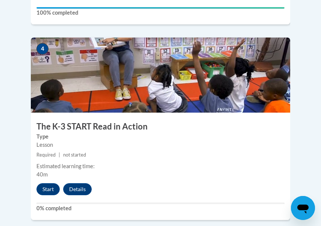
scroll to position [875, 0]
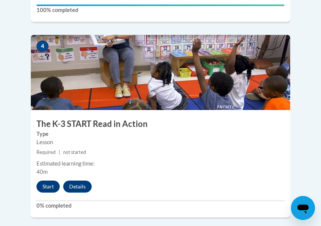
click at [48, 181] on button "Start" at bounding box center [47, 187] width 23 height 12
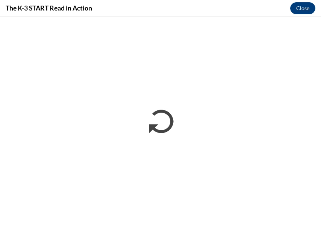
scroll to position [0, 0]
